Goal: Find specific page/section: Locate a particular part of the current website

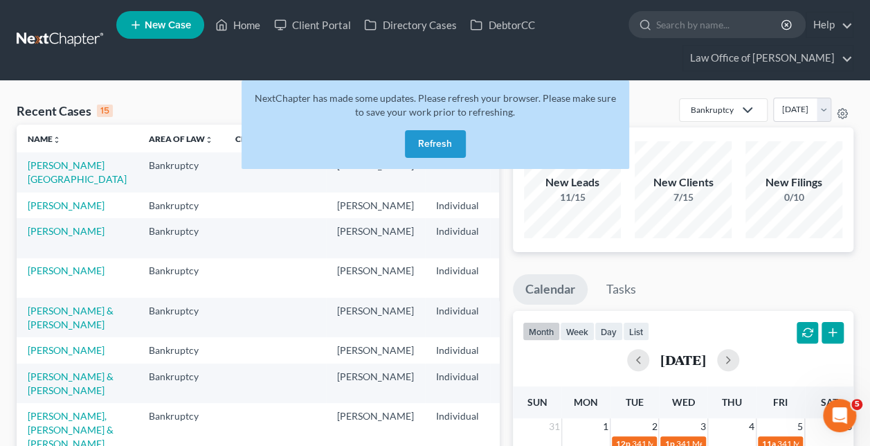
click at [443, 140] on button "Refresh" at bounding box center [435, 144] width 61 height 28
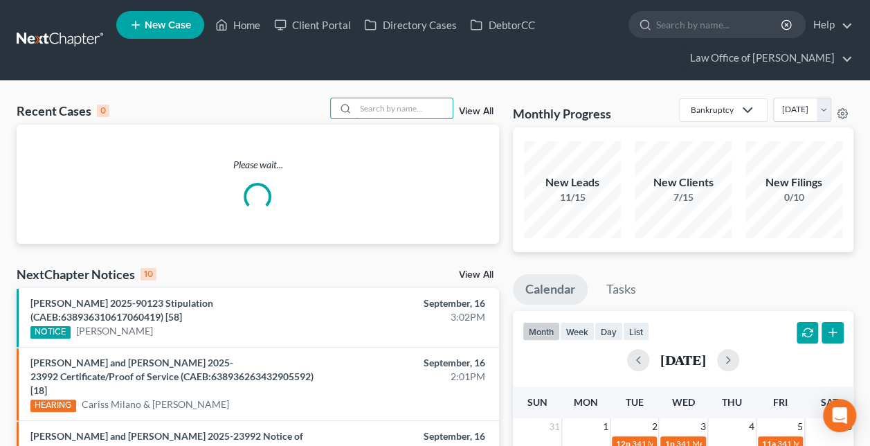
click at [408, 104] on input "search" at bounding box center [404, 108] width 97 height 20
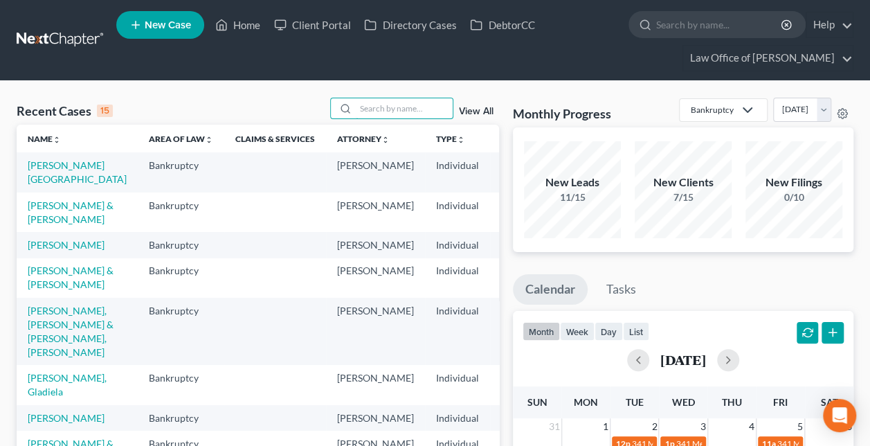
paste input "[PERSON_NAME] -"
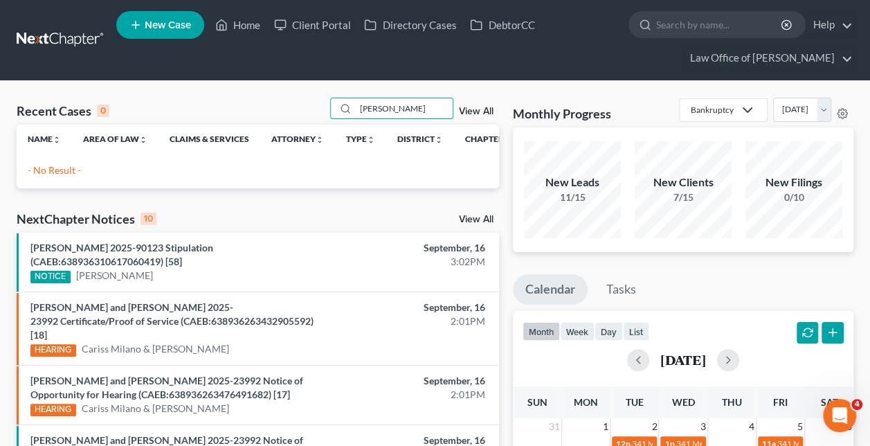
click at [417, 105] on input "[PERSON_NAME]" at bounding box center [404, 108] width 97 height 20
type input "[PERSON_NAME]"
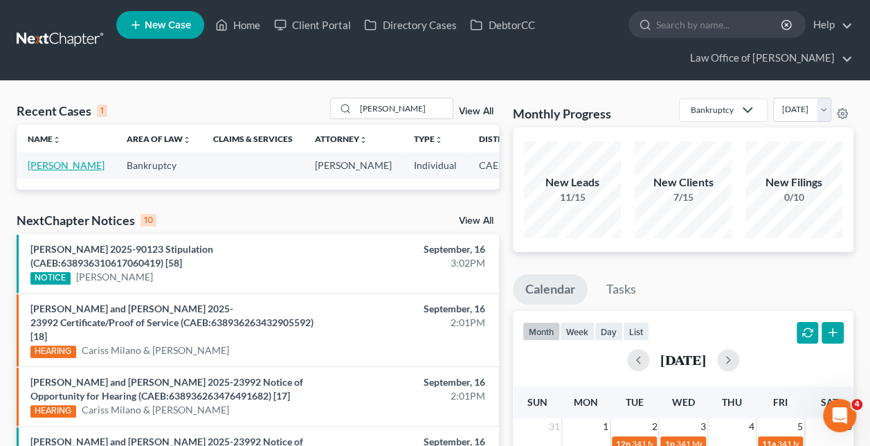
click at [31, 162] on link "[PERSON_NAME]" at bounding box center [66, 165] width 77 height 12
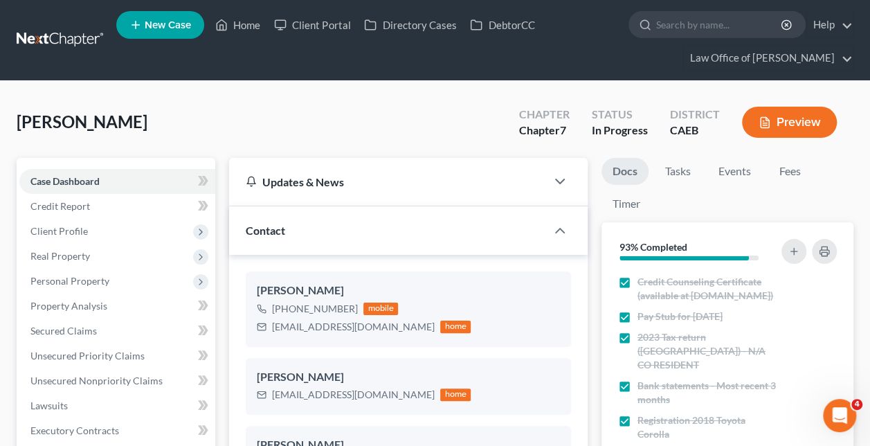
scroll to position [346, 0]
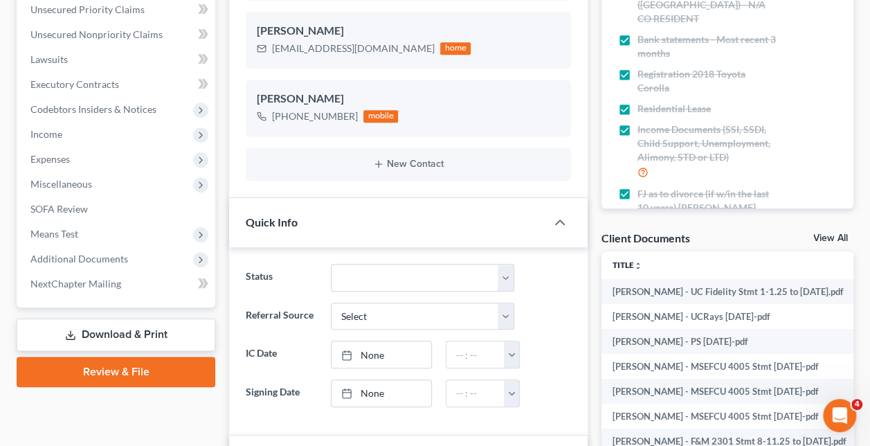
click at [100, 253] on span "Additional Documents" at bounding box center [79, 259] width 98 height 12
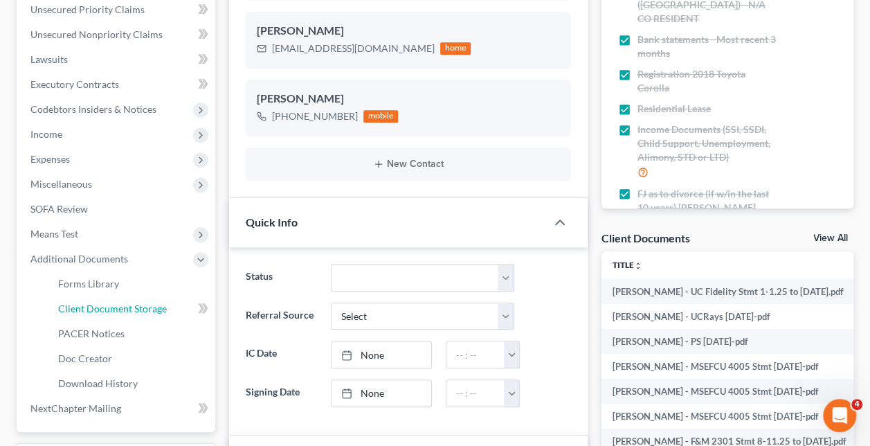
click at [128, 306] on span "Client Document Storage" at bounding box center [112, 309] width 109 height 12
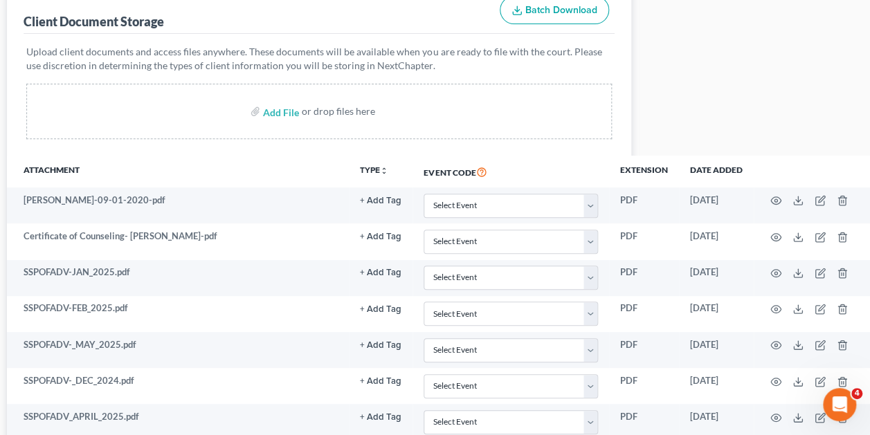
scroll to position [206, 223]
click at [769, 231] on td at bounding box center [812, 242] width 116 height 36
click at [773, 233] on icon "button" at bounding box center [775, 237] width 10 height 8
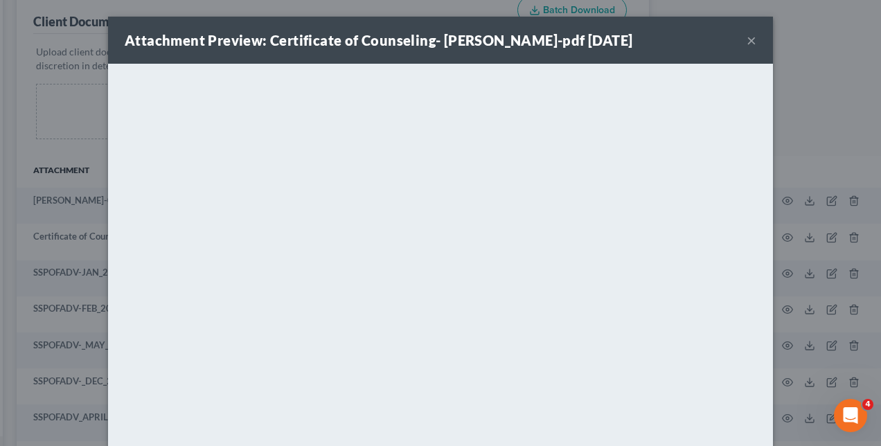
click at [749, 40] on button "×" at bounding box center [751, 40] width 10 height 17
